Goal: Task Accomplishment & Management: Manage account settings

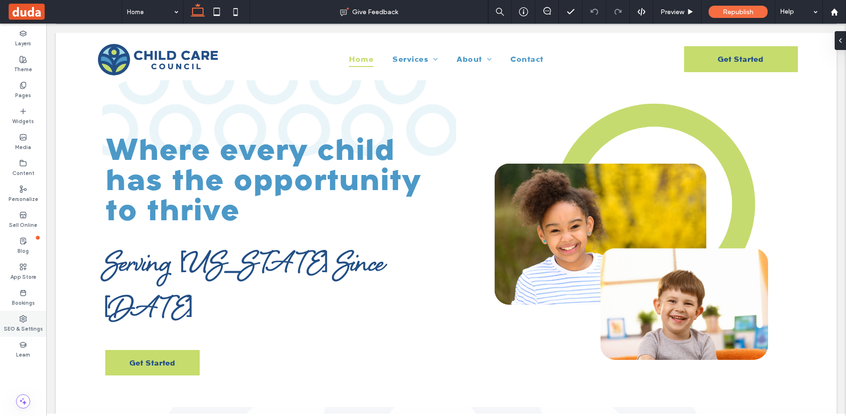
click at [22, 316] on use at bounding box center [23, 319] width 7 height 7
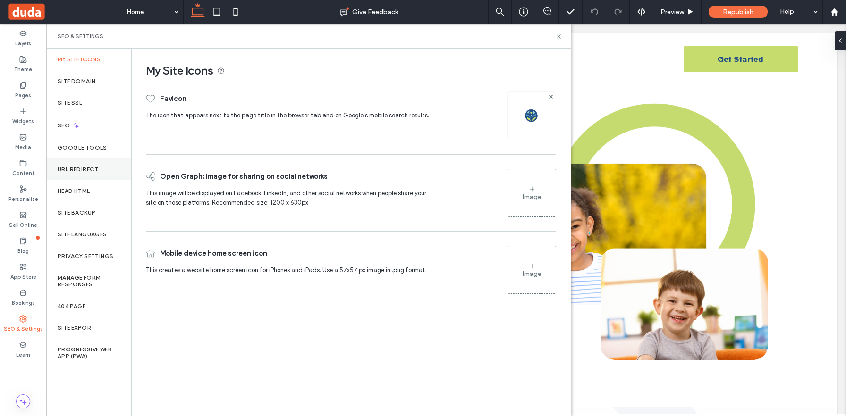
click at [93, 162] on div "URL Redirect" at bounding box center [88, 170] width 85 height 22
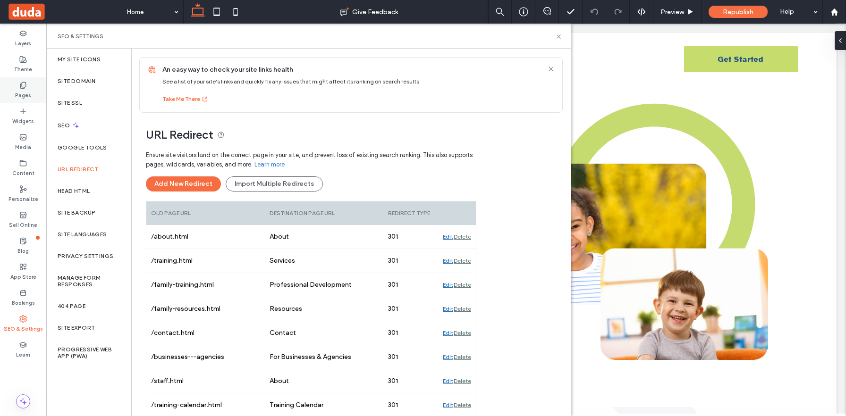
click at [22, 85] on icon at bounding box center [23, 86] width 8 height 8
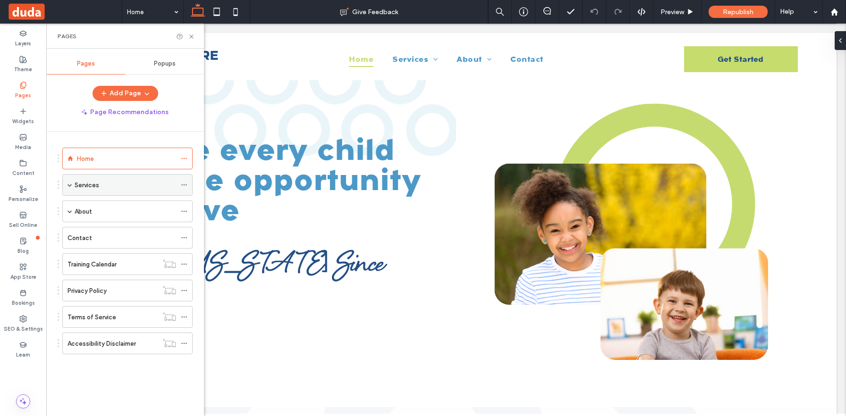
click at [181, 183] on icon at bounding box center [184, 185] width 7 height 7
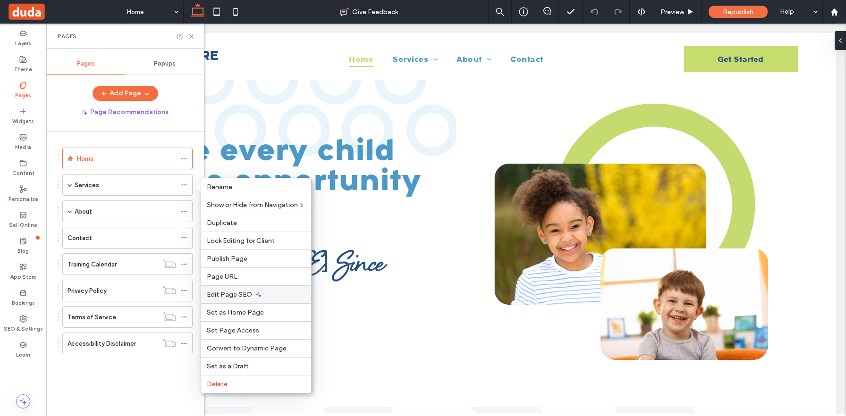
click at [246, 298] on span "Edit Page SEO" at bounding box center [229, 295] width 45 height 8
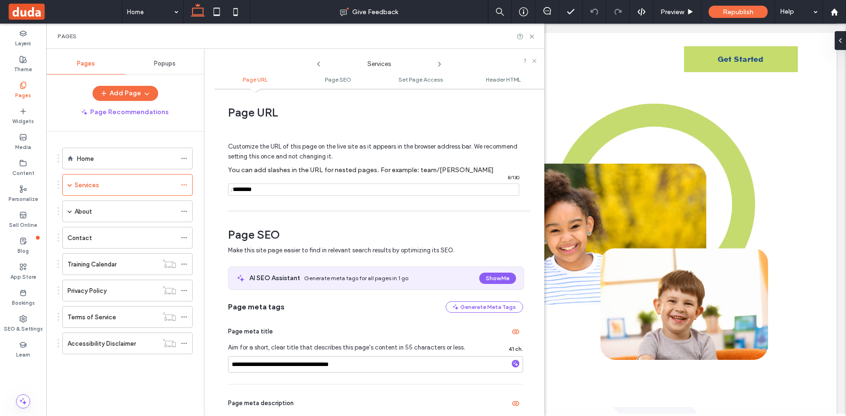
scroll to position [2, 0]
click at [295, 187] on input "notEmpty" at bounding box center [373, 189] width 291 height 12
drag, startPoint x: 269, startPoint y: 188, endPoint x: 233, endPoint y: 189, distance: 36.4
click at [233, 189] on div "/ 8 / 130" at bounding box center [373, 189] width 291 height 12
type input "********"
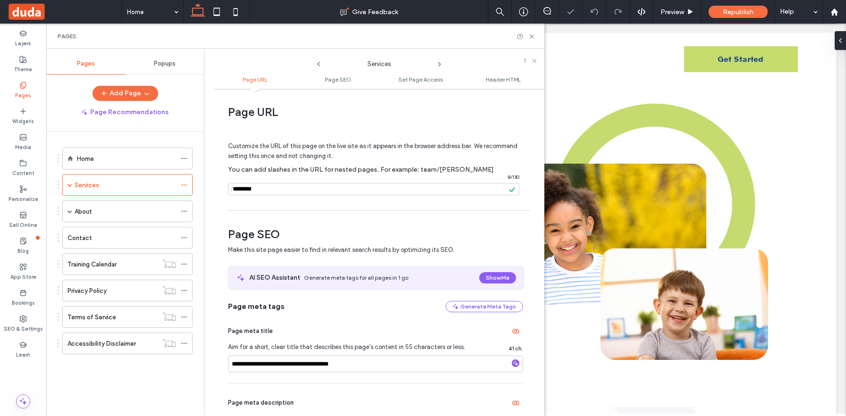
click at [357, 154] on span "Customize the URL of this page on the live site as it appears in the browser ad…" at bounding box center [372, 151] width 289 height 32
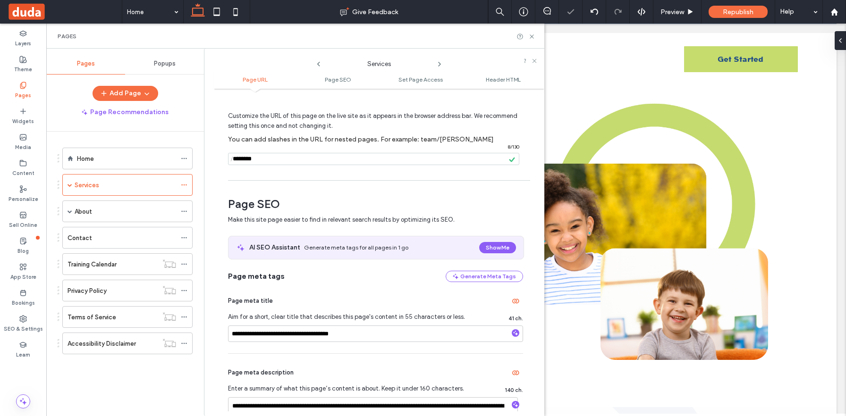
scroll to position [161, 0]
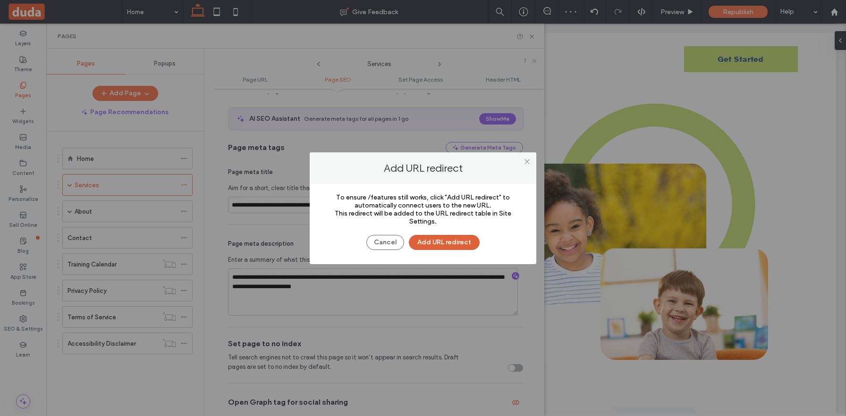
click at [437, 246] on button "Add URL redirect" at bounding box center [444, 242] width 71 height 15
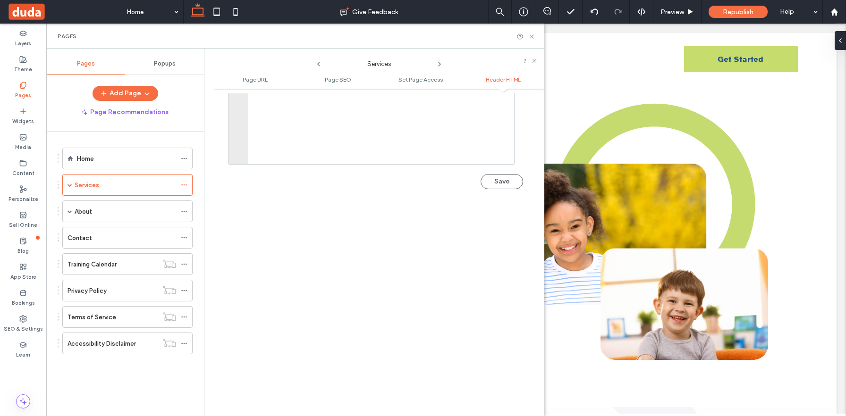
scroll to position [1053, 0]
click at [483, 182] on button "Save" at bounding box center [502, 182] width 42 height 15
click at [531, 35] on icon at bounding box center [531, 36] width 7 height 7
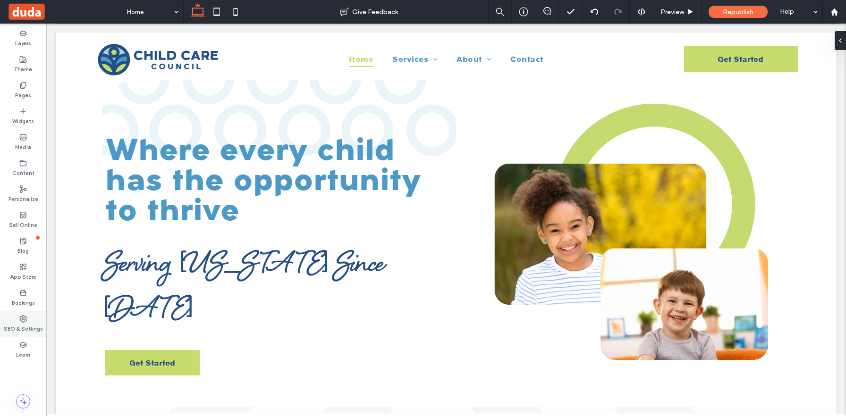
click at [29, 320] on div "SEO & Settings" at bounding box center [23, 324] width 46 height 26
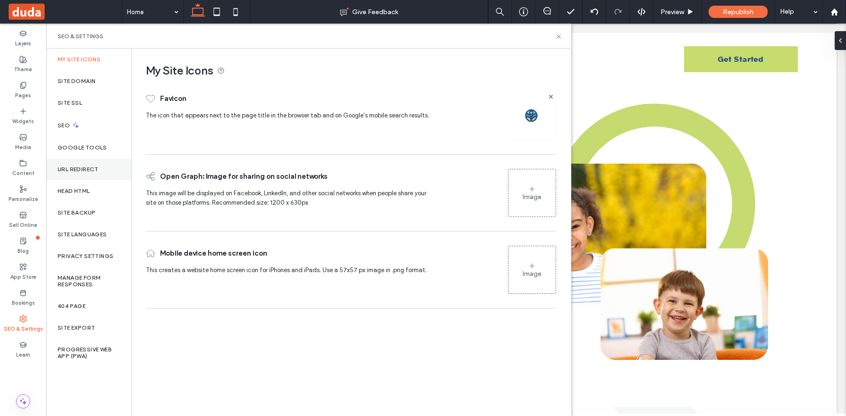
click at [89, 165] on div "URL Redirect" at bounding box center [88, 170] width 85 height 22
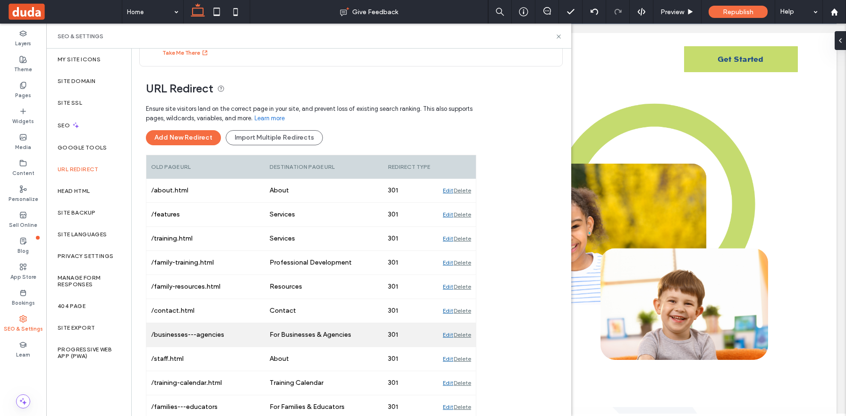
scroll to position [106, 0]
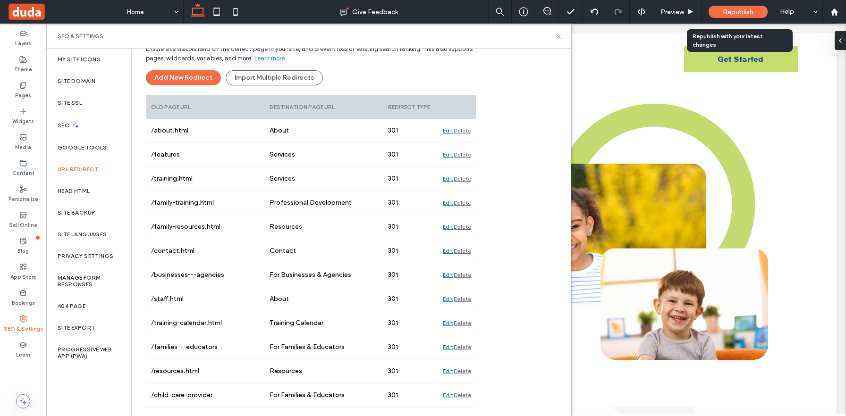
click at [742, 14] on span "Republish" at bounding box center [738, 12] width 31 height 8
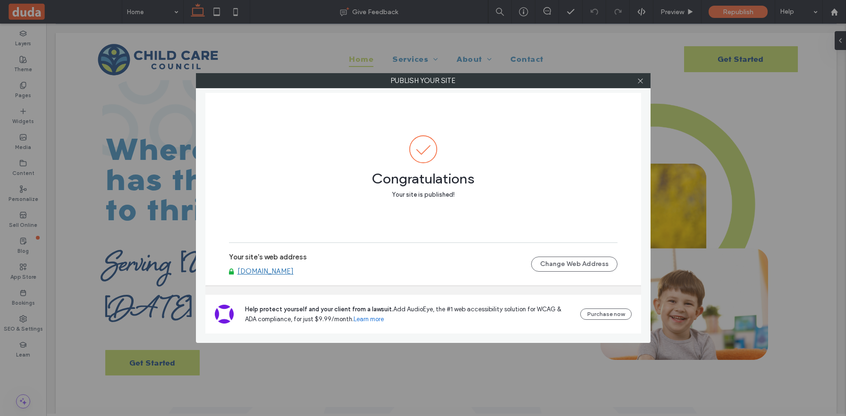
click at [635, 83] on div at bounding box center [641, 81] width 14 height 14
click at [641, 83] on icon at bounding box center [640, 80] width 7 height 7
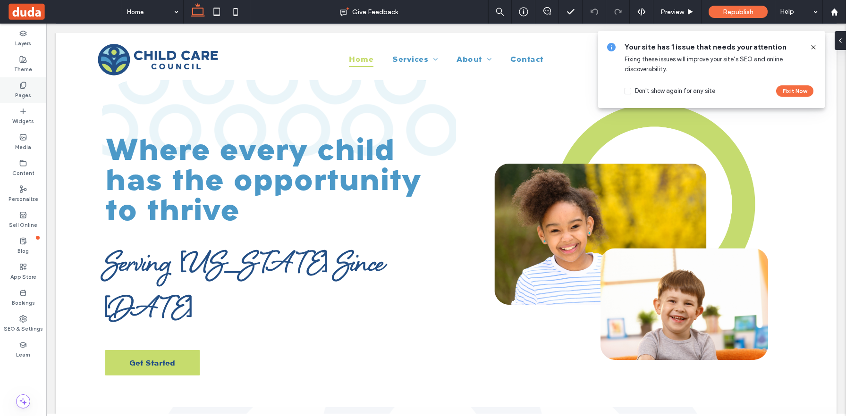
click at [18, 91] on label "Pages" at bounding box center [23, 94] width 16 height 10
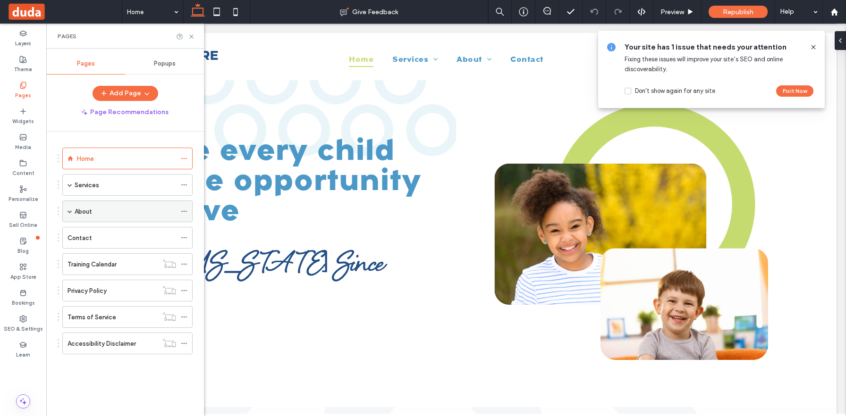
click at [153, 216] on div "About" at bounding box center [126, 212] width 102 height 10
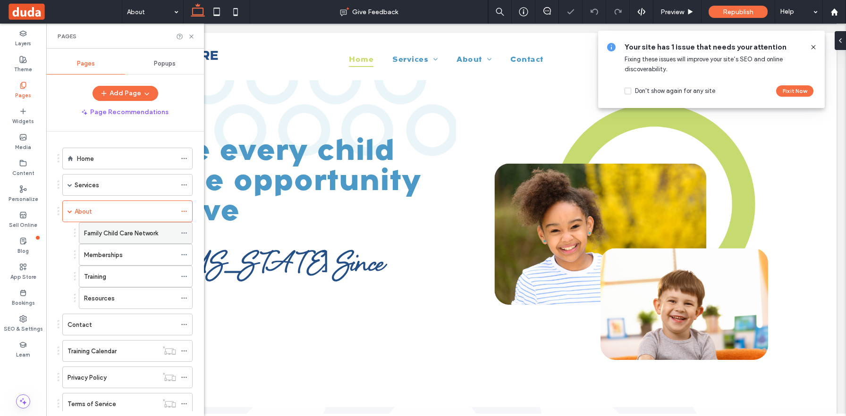
click at [182, 231] on icon at bounding box center [184, 233] width 7 height 7
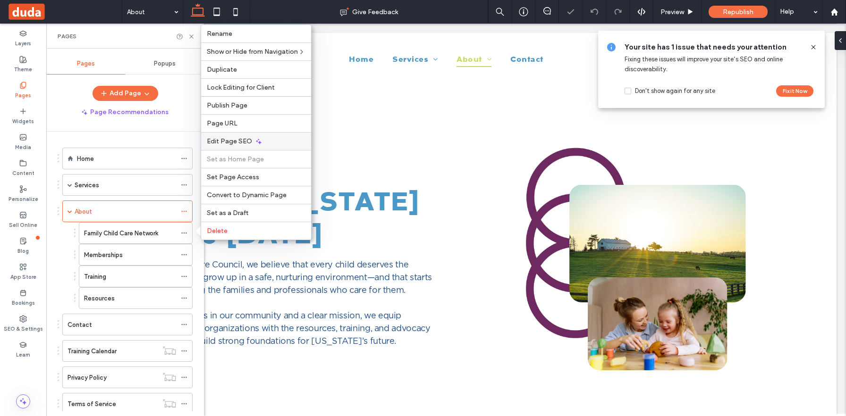
click at [234, 140] on span "Edit Page SEO" at bounding box center [229, 141] width 45 height 8
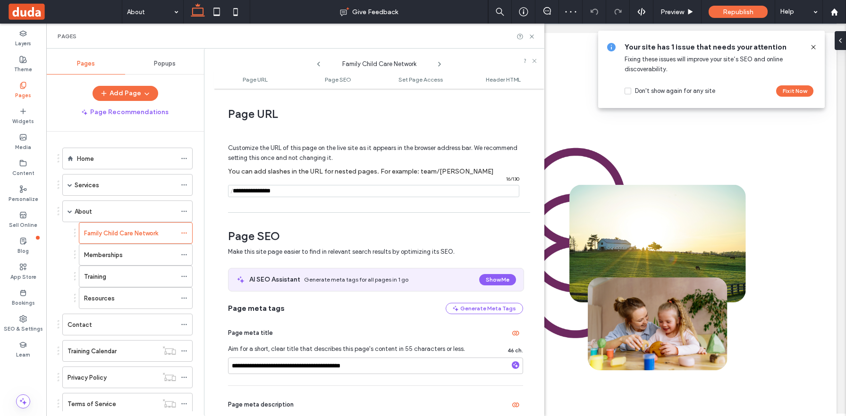
drag, startPoint x: 292, startPoint y: 193, endPoint x: 231, endPoint y: 193, distance: 61.4
click at [231, 193] on div "/ 16 / 130" at bounding box center [373, 191] width 291 height 12
type input "**********"
click at [282, 215] on div "**********" at bounding box center [379, 252] width 331 height 318
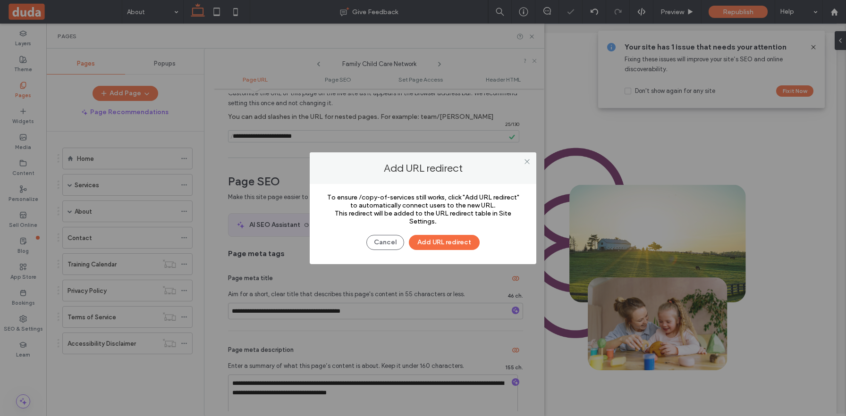
scroll to position [58, 0]
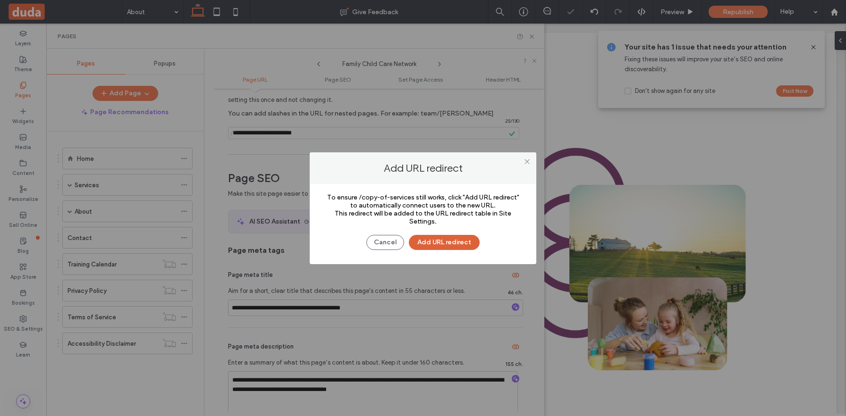
click at [455, 242] on button "Add URL redirect" at bounding box center [444, 242] width 71 height 15
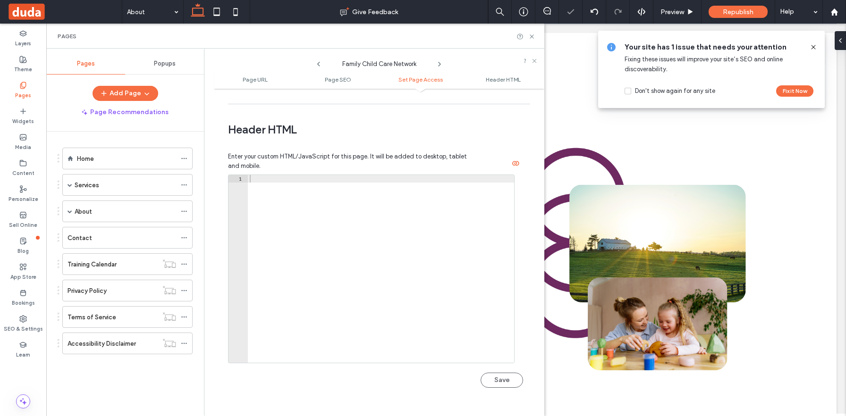
scroll to position [871, 0]
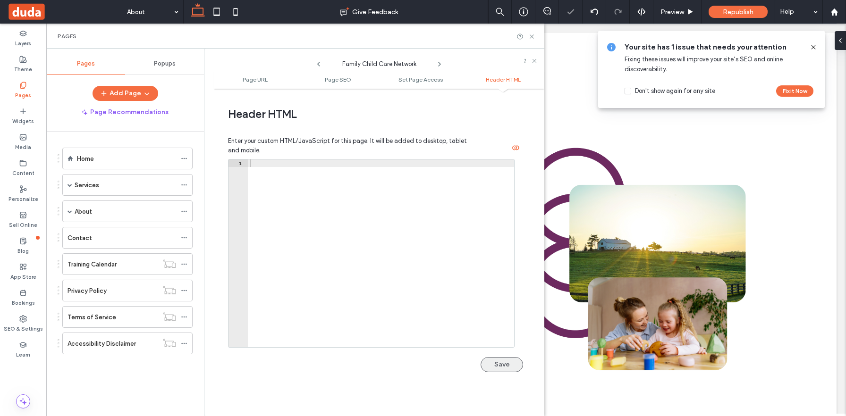
click at [501, 368] on button "Save" at bounding box center [502, 364] width 42 height 15
click at [25, 322] on icon at bounding box center [23, 319] width 8 height 8
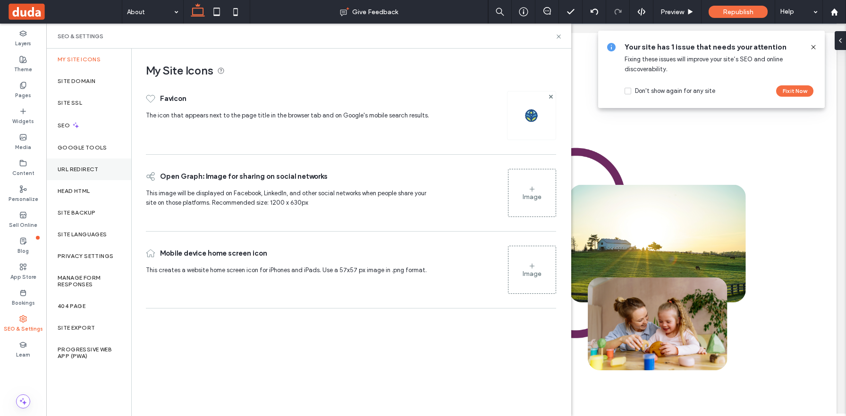
click at [74, 166] on label "URL Redirect" at bounding box center [78, 169] width 41 height 7
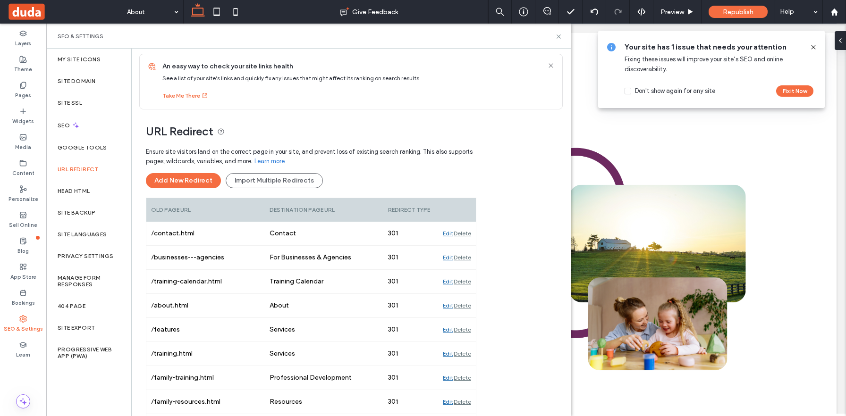
scroll to position [0, 0]
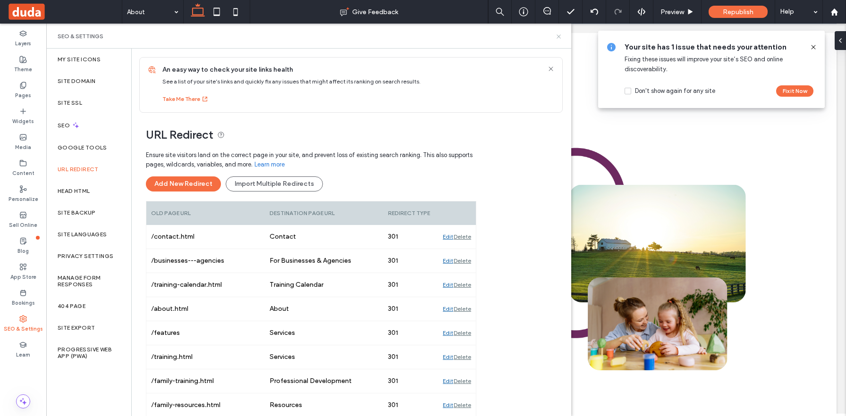
click at [559, 33] on icon at bounding box center [558, 36] width 7 height 7
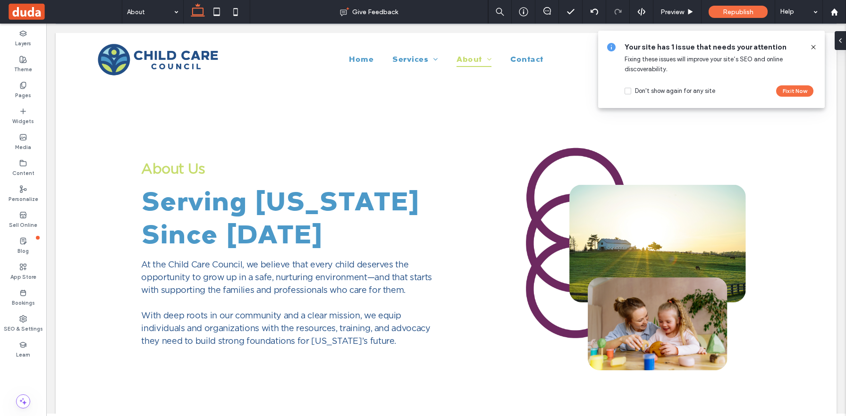
drag, startPoint x: 814, startPoint y: 45, endPoint x: 705, endPoint y: 3, distance: 116.5
click at [814, 45] on icon at bounding box center [814, 47] width 8 height 8
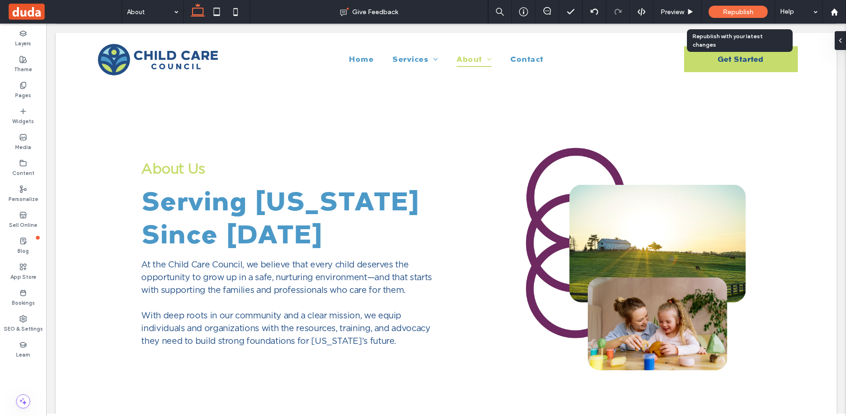
click at [720, 11] on div "Republish" at bounding box center [738, 12] width 59 height 12
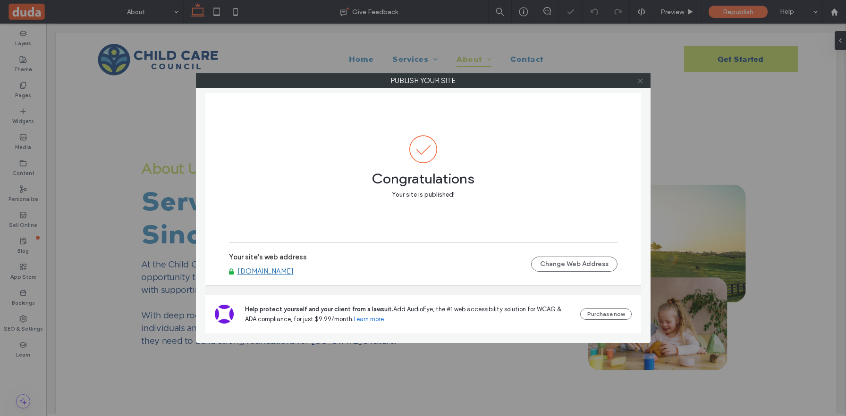
click at [641, 84] on icon at bounding box center [640, 80] width 7 height 7
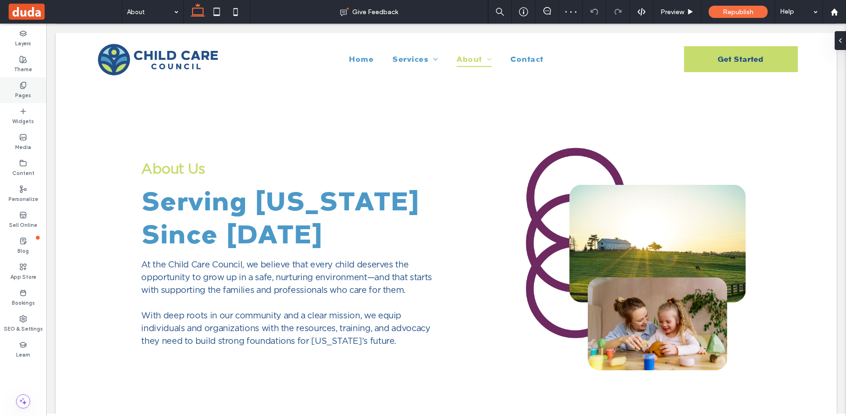
click at [25, 94] on label "Pages" at bounding box center [23, 94] width 16 height 10
